Goal: Navigation & Orientation: Go to known website

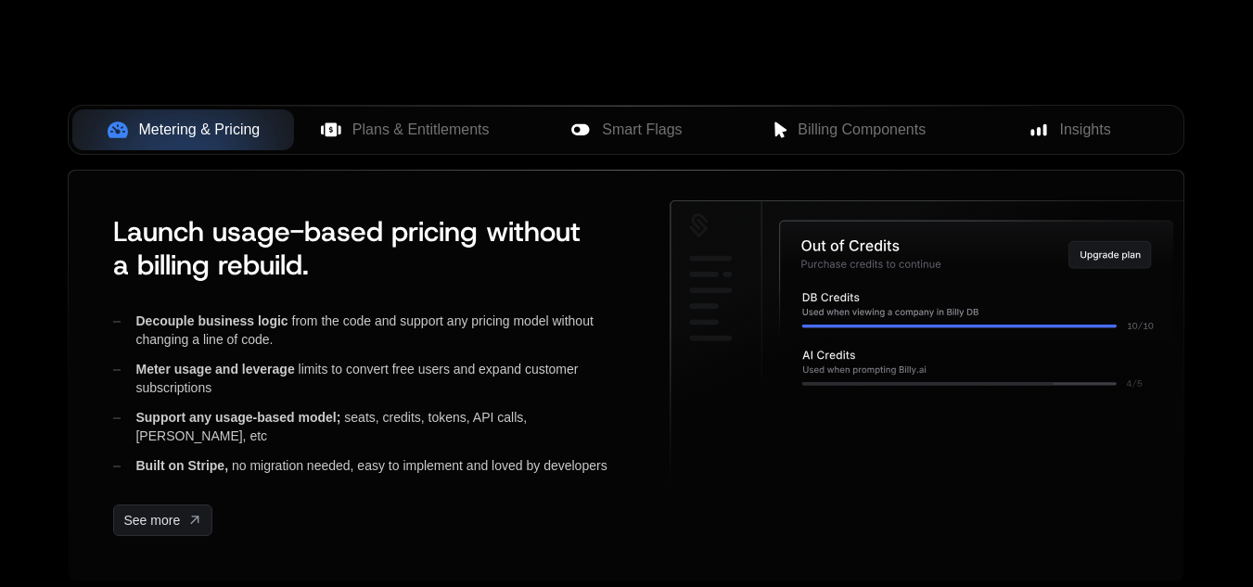
scroll to position [1360, 0]
